Goal: Find specific page/section: Find specific page/section

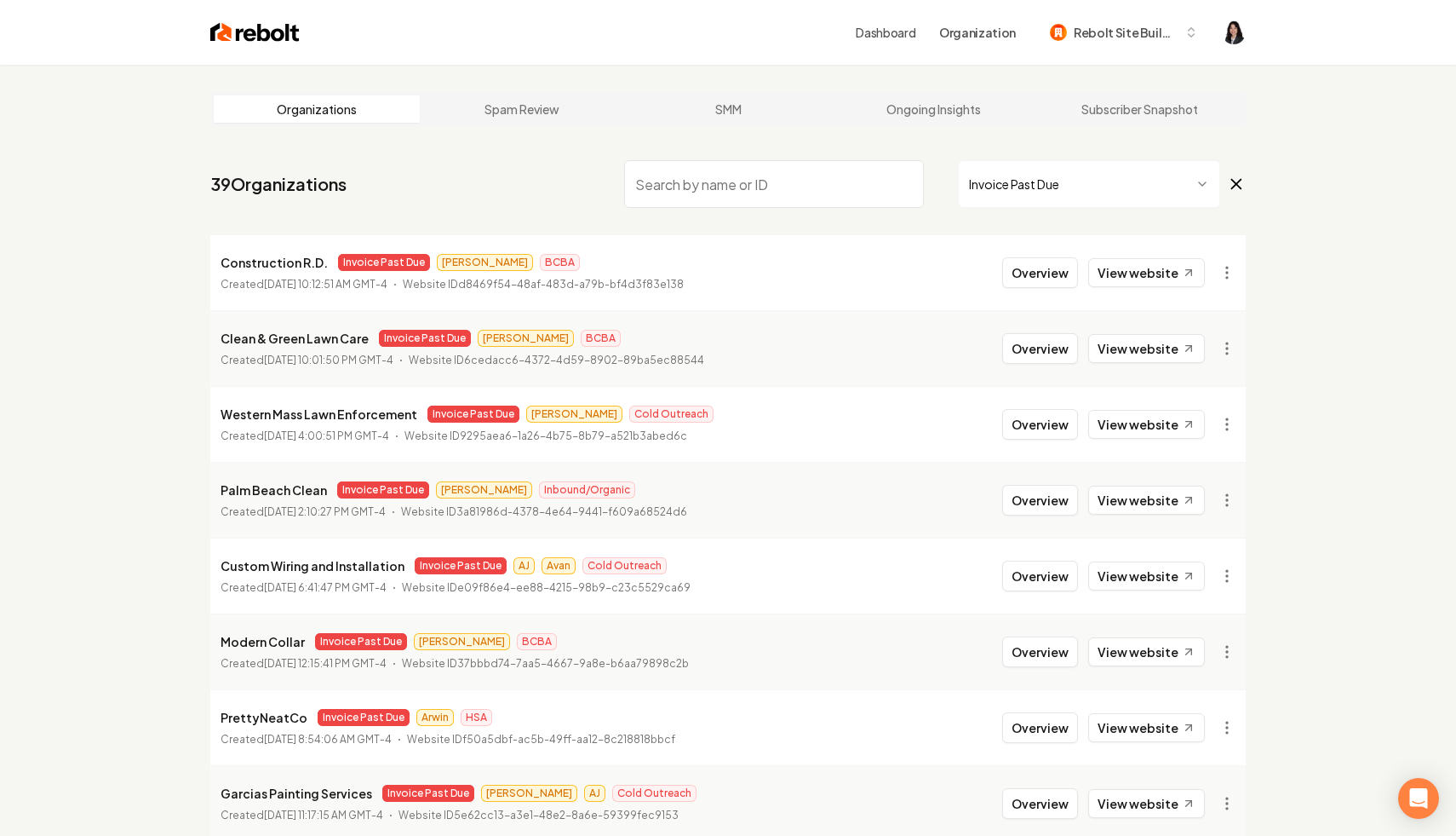
click at [1234, 181] on icon at bounding box center [1237, 185] width 9 height 9
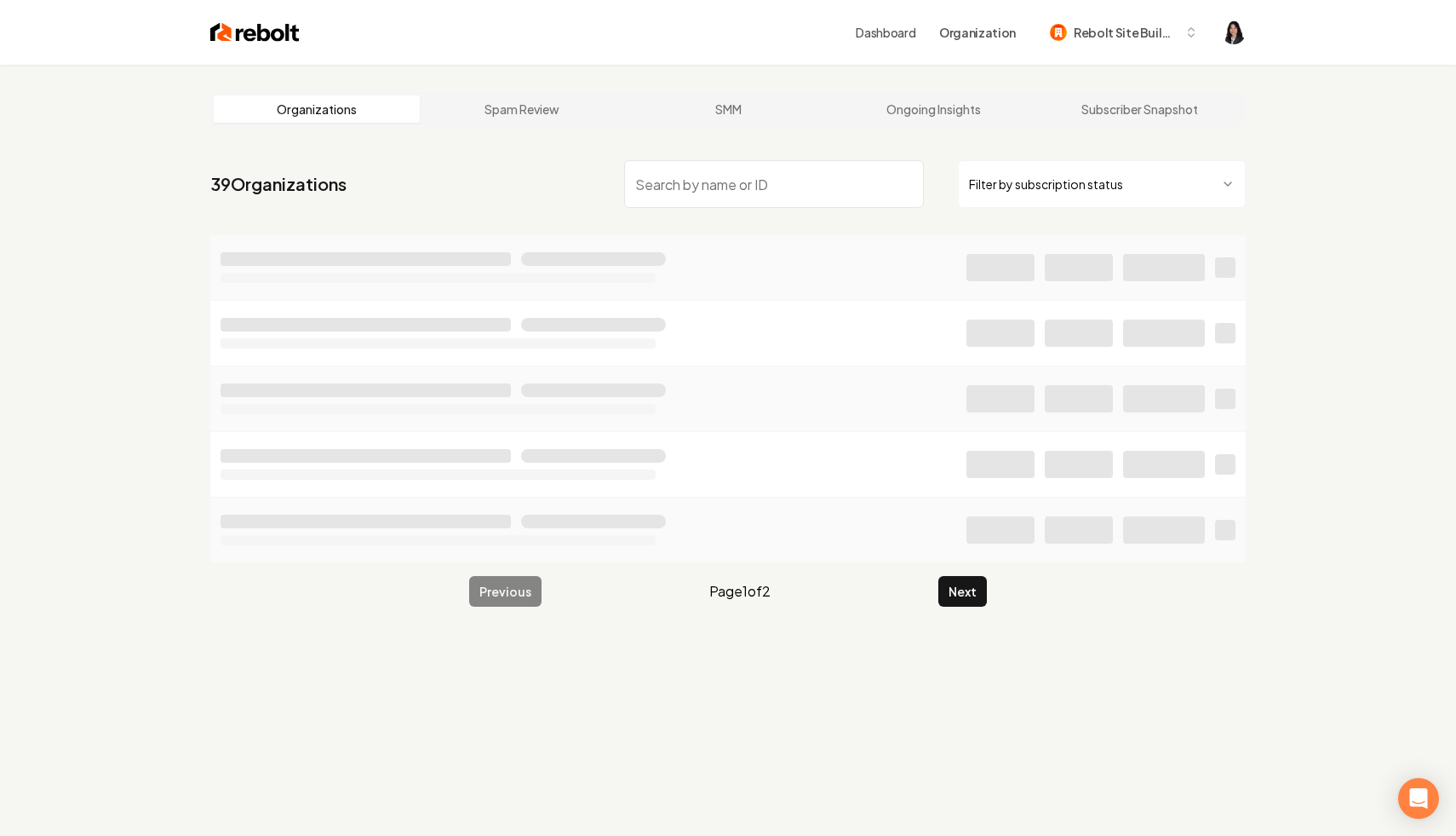
click at [839, 183] on input "search" at bounding box center [773, 184] width 299 height 48
type input "f"
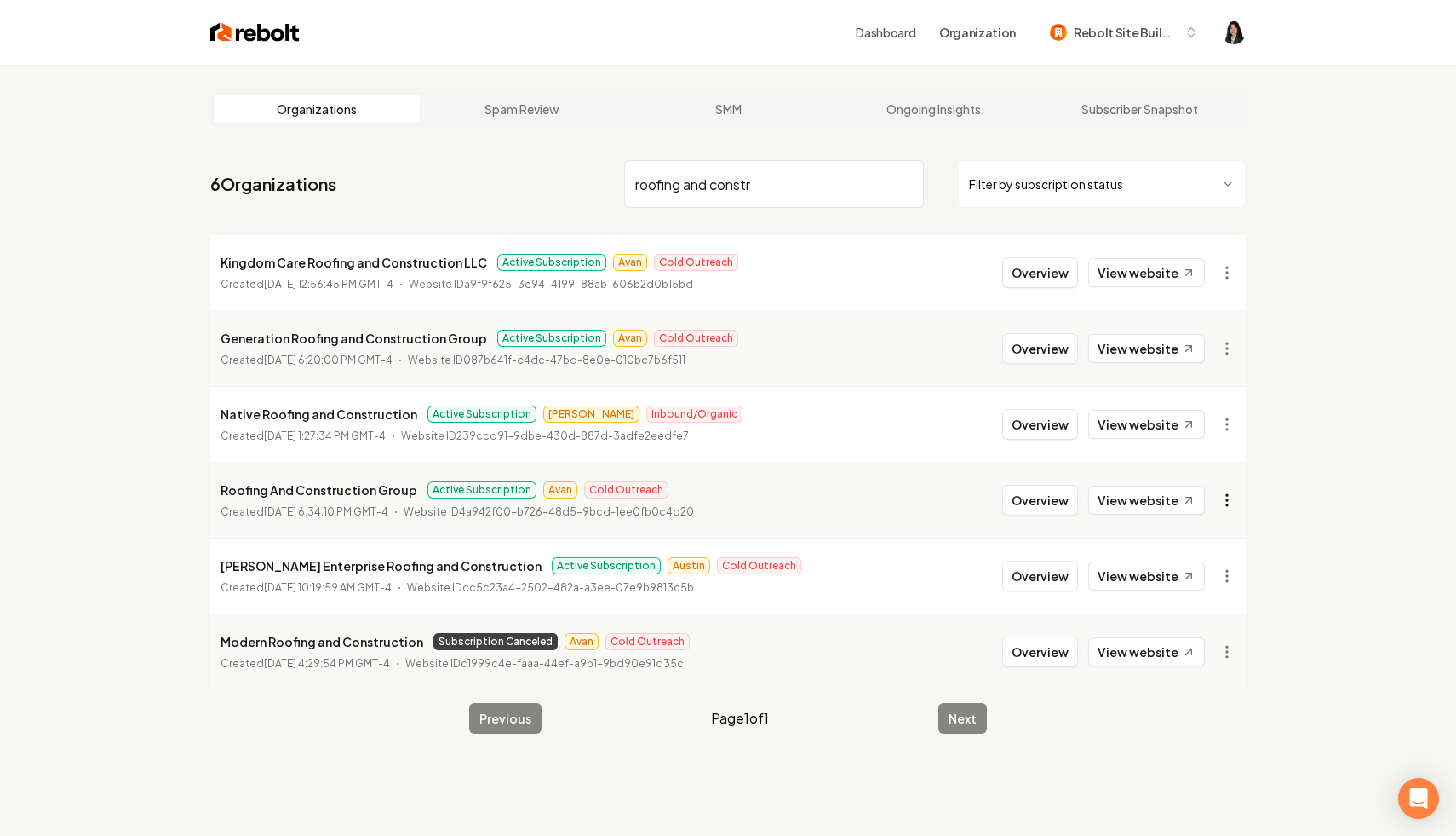
type input "roofing and constr"
click at [1228, 496] on html "Dashboard Organization Rebolt Site Builder Organizations Spam Review SMM Ongoin…" at bounding box center [728, 418] width 1456 height 836
click at [1214, 645] on link "View in Stripe" at bounding box center [1186, 647] width 108 height 27
click at [906, 182] on input "roofing and constr" at bounding box center [773, 184] width 299 height 48
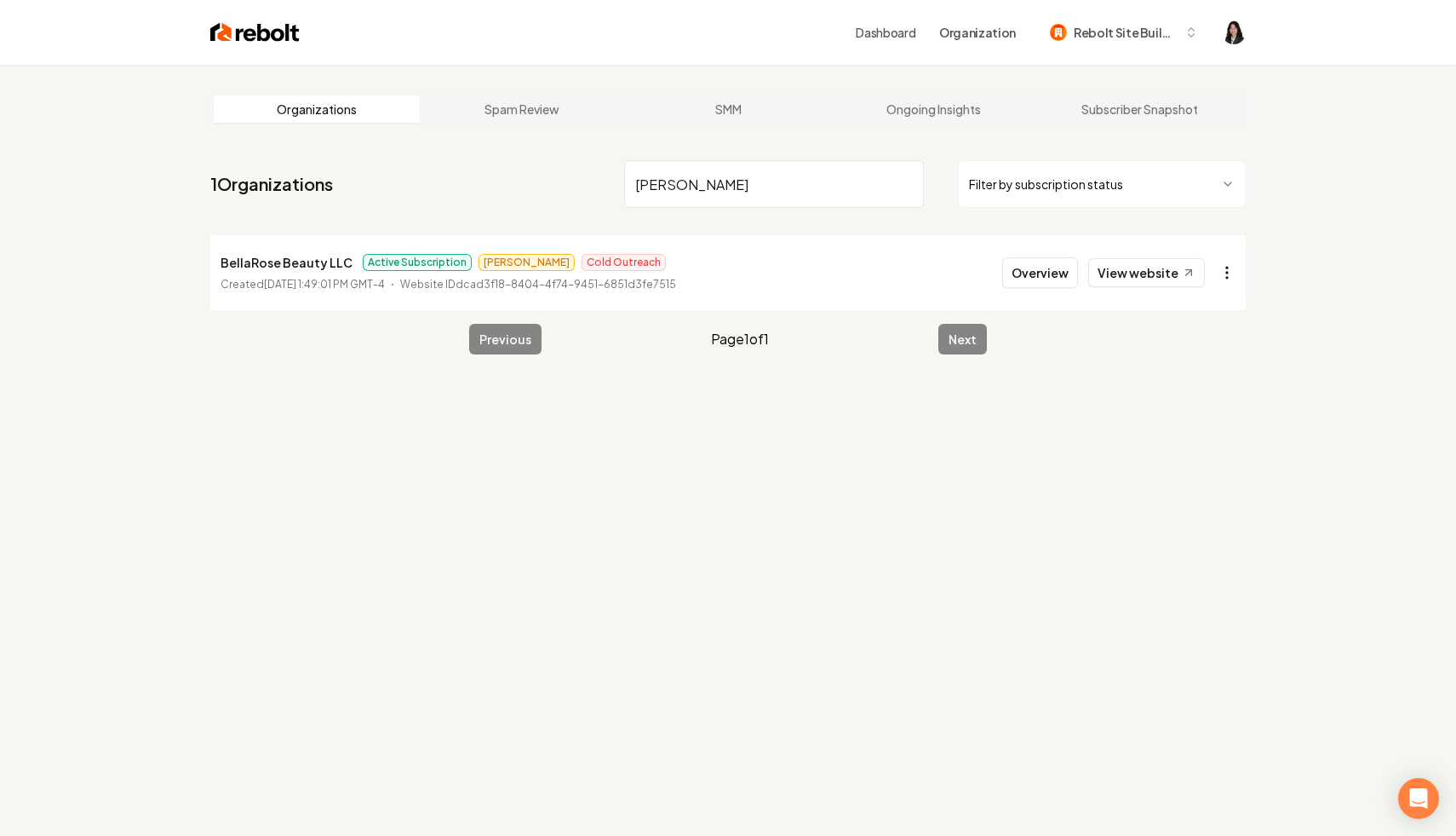
type input "[PERSON_NAME]"
click at [1224, 282] on html "Dashboard Organization Rebolt Site Builder Organizations Spam Review SMM Ongoin…" at bounding box center [728, 418] width 1456 height 836
click at [1204, 433] on link "View in Stripe" at bounding box center [1186, 420] width 108 height 27
click at [906, 184] on input "[PERSON_NAME]" at bounding box center [773, 184] width 299 height 48
click at [1110, 198] on html "Dashboard Organization Rebolt Site Builder Organizations Spam Review SMM Ongoin…" at bounding box center [728, 418] width 1456 height 836
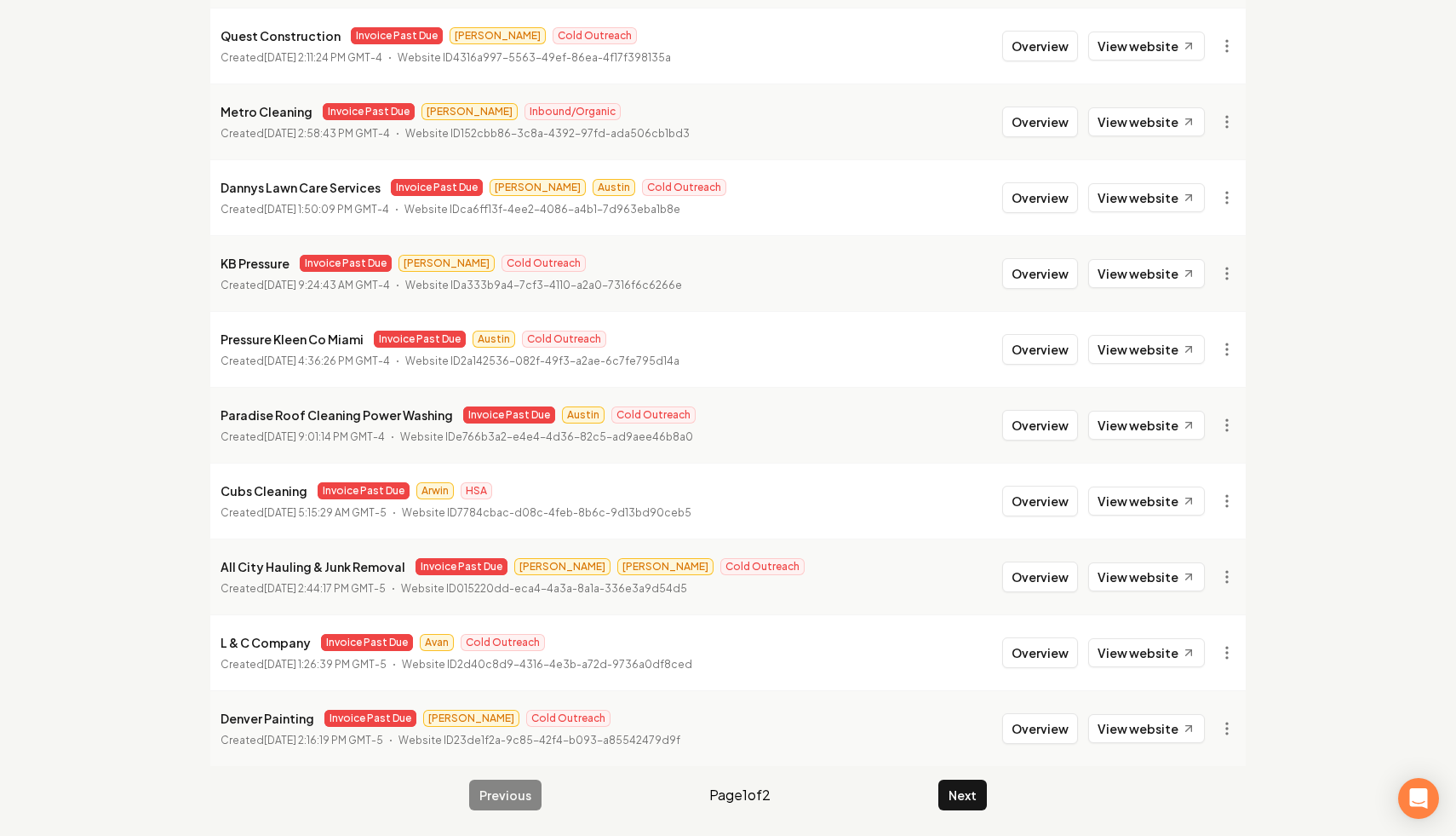
scroll to position [1742, 0]
click at [970, 800] on button "Next" at bounding box center [963, 795] width 49 height 31
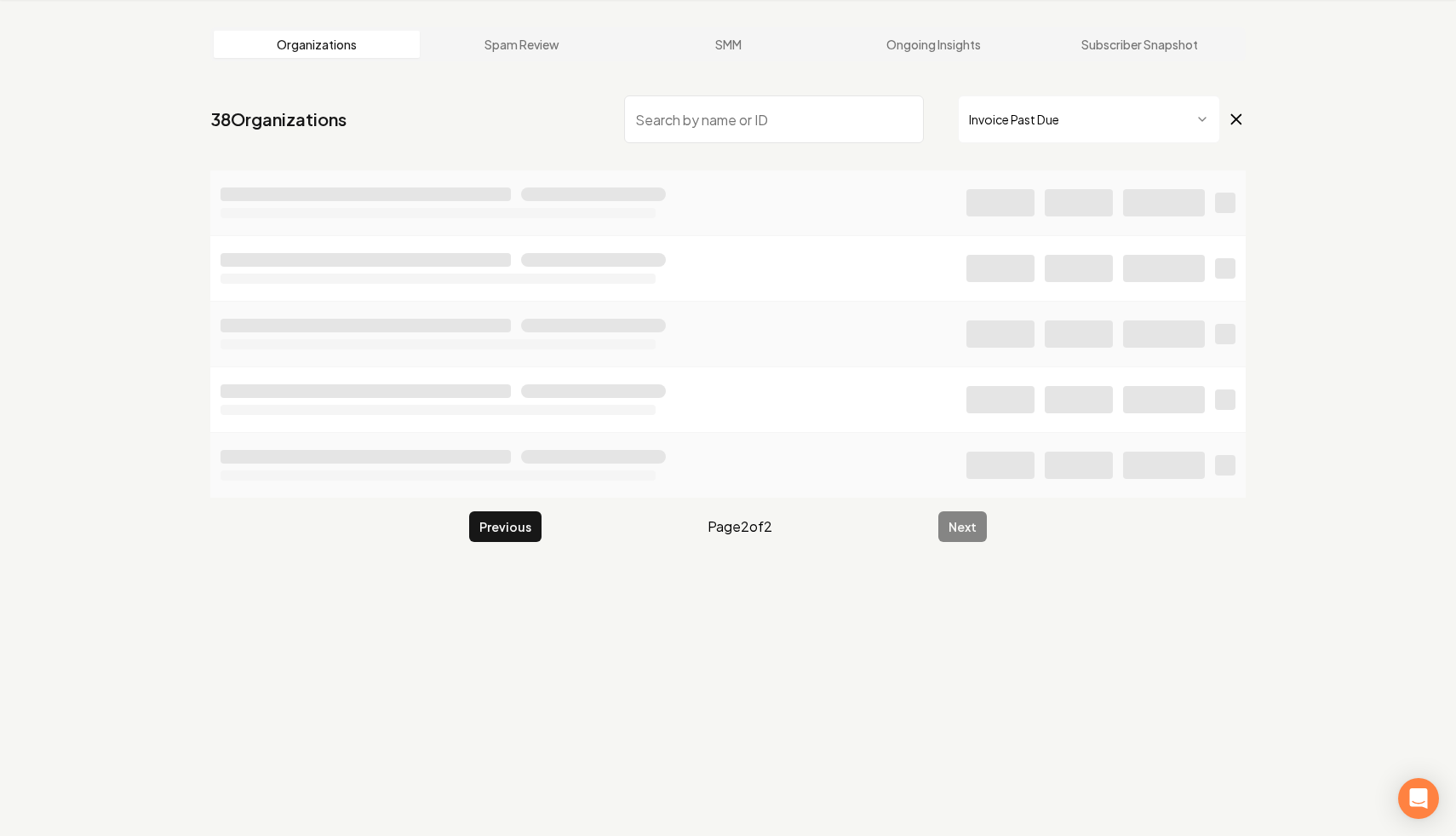
scroll to position [77, 0]
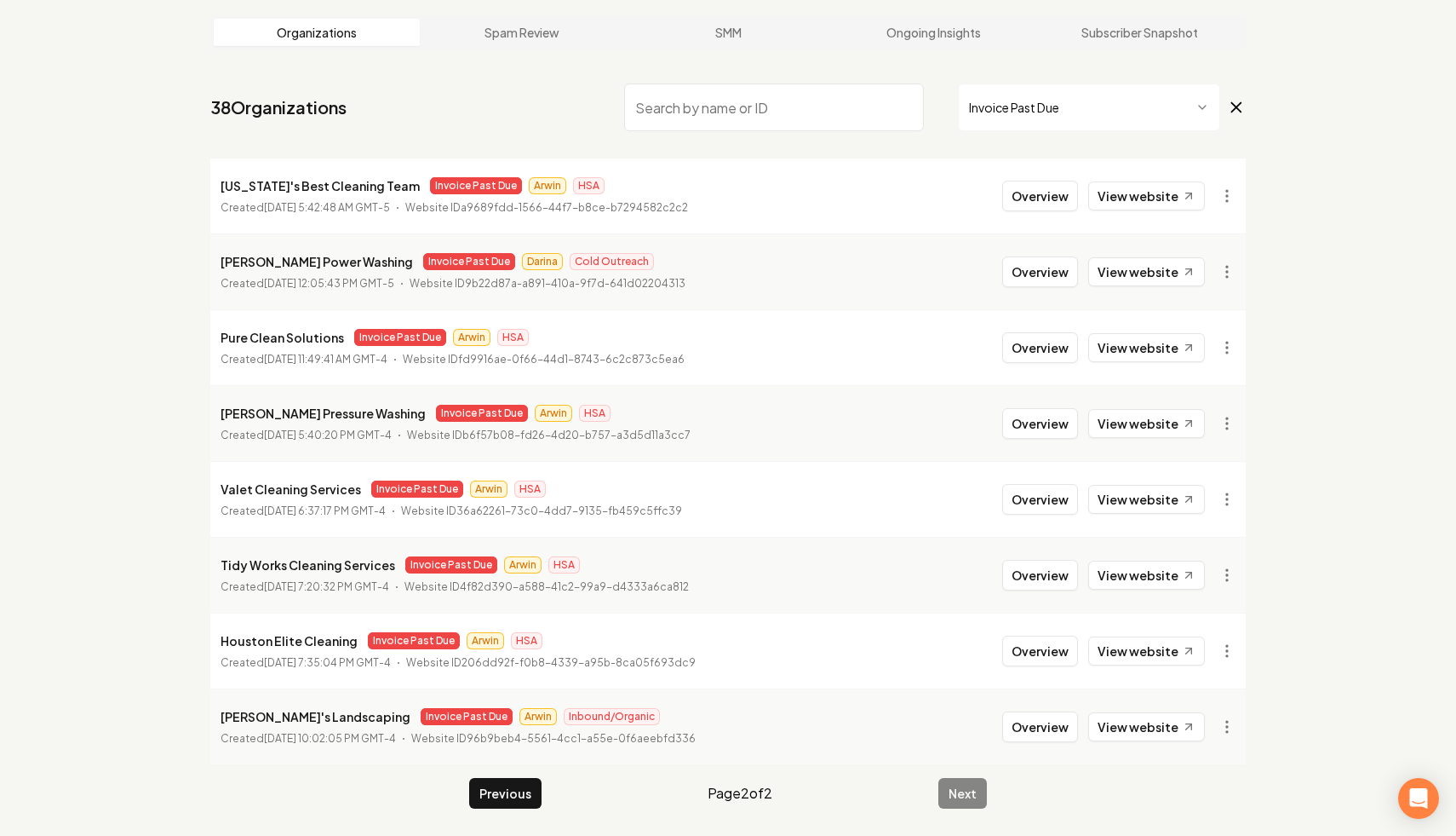
click at [1087, 53] on main "Organizations Spam Review SMM Ongoing Insights Subscriber Snapshot 38 Organizat…" at bounding box center [728, 411] width 1090 height 847
